Goal: Information Seeking & Learning: Find specific fact

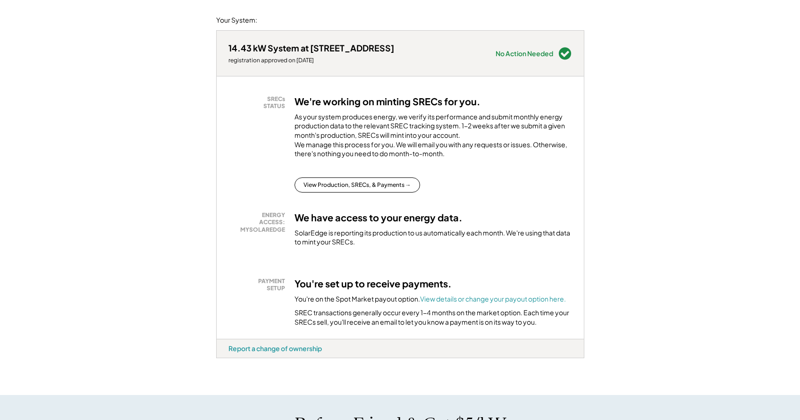
scroll to position [113, 0]
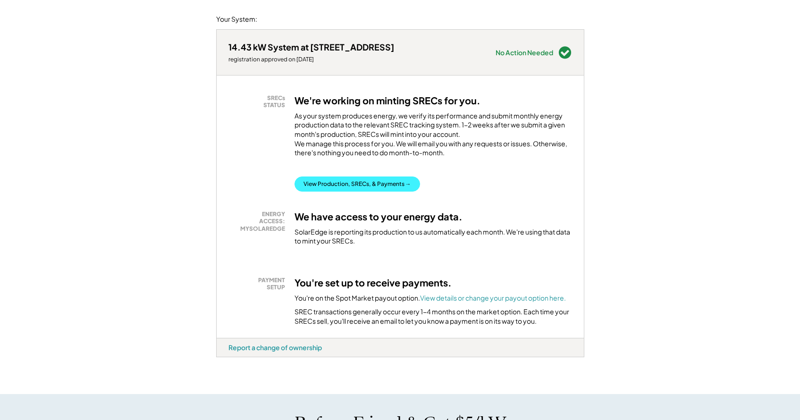
click at [379, 192] on button "View Production, SRECs, & Payments →" at bounding box center [358, 184] width 126 height 15
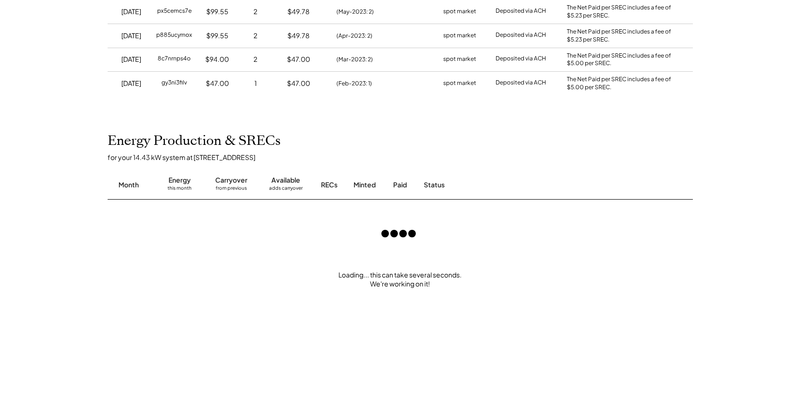
scroll to position [629, 0]
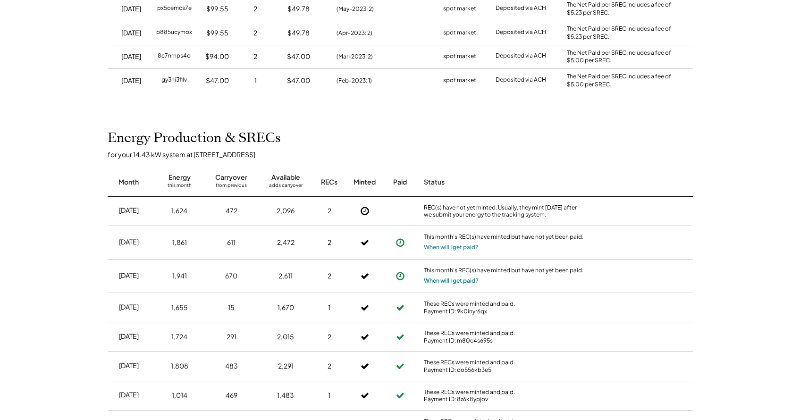
click at [455, 276] on button "When will I get paid?" at bounding box center [451, 280] width 55 height 9
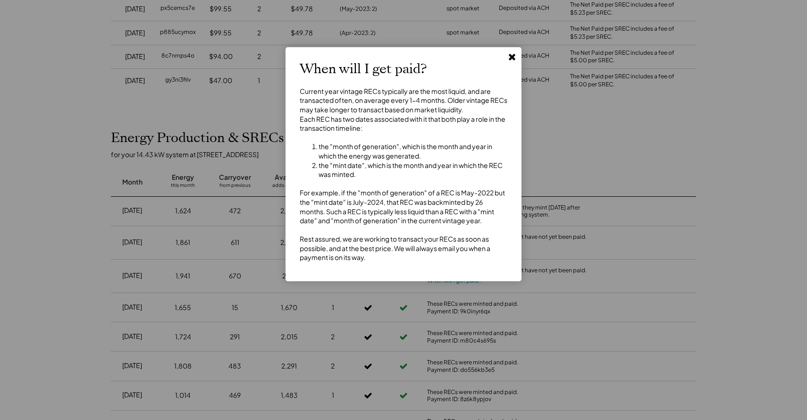
click at [510, 58] on use at bounding box center [512, 57] width 7 height 7
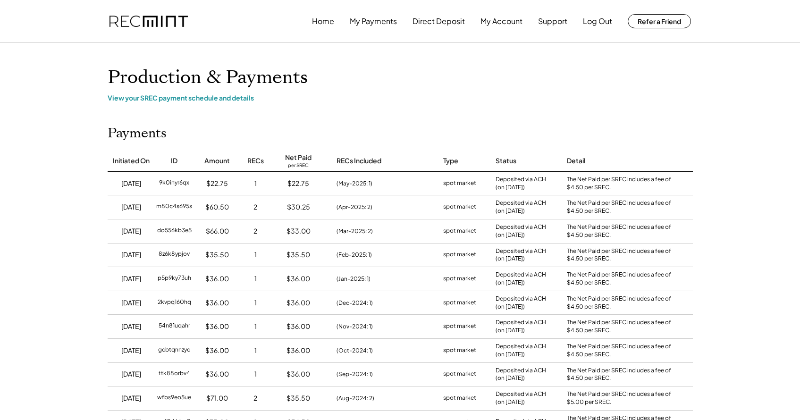
scroll to position [0, 0]
click at [601, 19] on button "Log Out" at bounding box center [597, 21] width 29 height 19
